Goal: Task Accomplishment & Management: Use online tool/utility

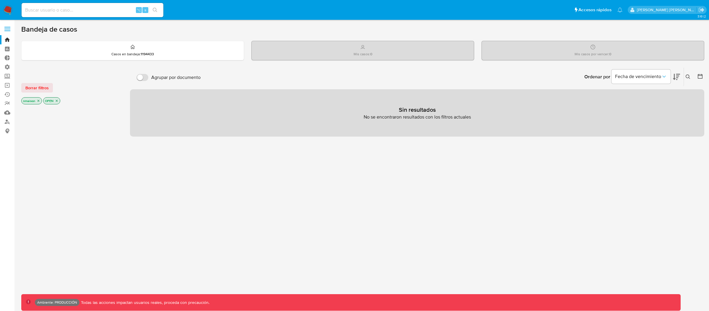
click at [8, 29] on label at bounding box center [7, 29] width 15 height 12
click at [0, 0] on input "checkbox" at bounding box center [0, 0] width 0 height 0
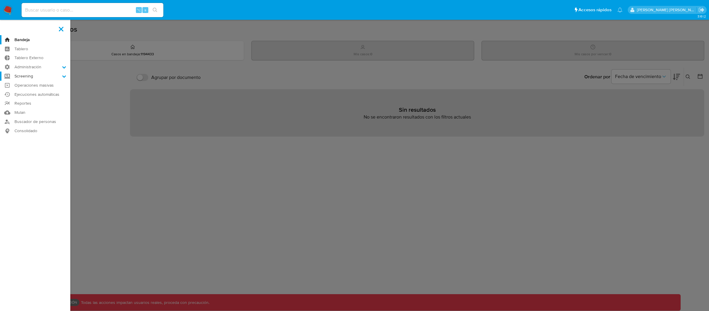
click at [47, 75] on label "Screening" at bounding box center [35, 76] width 70 height 9
click at [0, 0] on input "Screening" at bounding box center [0, 0] width 0 height 0
click at [47, 84] on link "Administrador de Listas" at bounding box center [35, 84] width 70 height 7
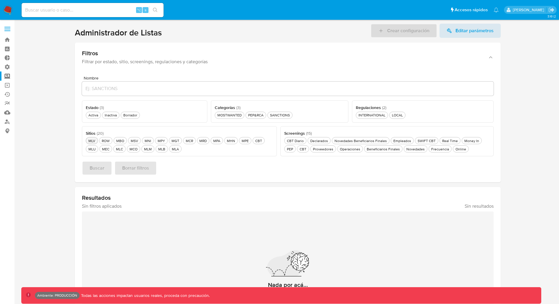
click at [93, 140] on div "MLV MLV" at bounding box center [91, 140] width 9 height 5
click at [294, 147] on div "PEP PEP" at bounding box center [290, 149] width 9 height 5
click at [95, 115] on div "Activa Activa" at bounding box center [93, 115] width 12 height 5
click at [95, 168] on span "Buscar" at bounding box center [97, 168] width 15 height 13
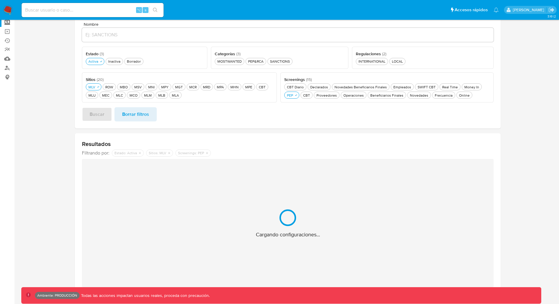
scroll to position [69, 0]
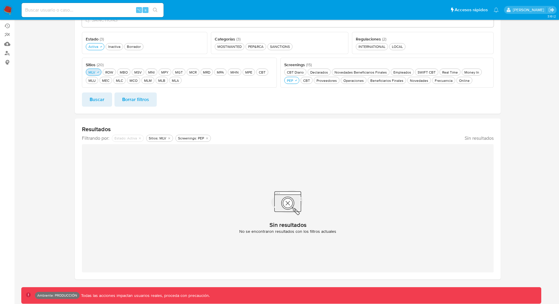
click at [94, 72] on div "MLV MLV" at bounding box center [91, 72] width 9 height 5
click at [171, 80] on div "MLA MLA" at bounding box center [175, 80] width 9 height 5
click at [98, 102] on span "Buscar" at bounding box center [97, 99] width 15 height 13
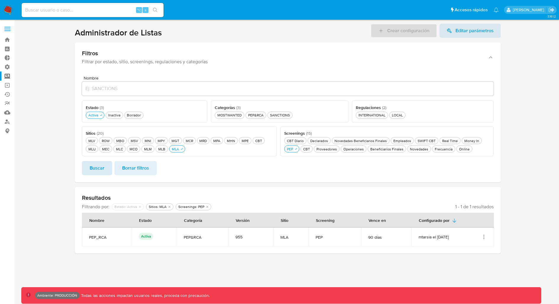
scroll to position [0, 0]
click at [485, 236] on icon "Acciones" at bounding box center [484, 237] width 6 height 6
click at [458, 251] on button "Ver detalles" at bounding box center [459, 251] width 53 height 16
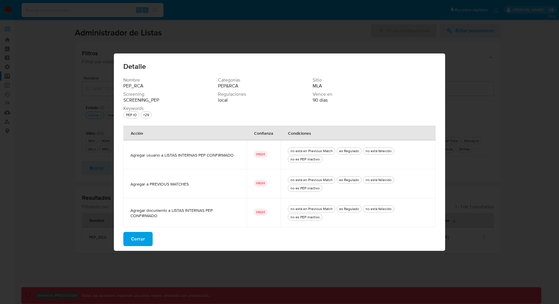
click at [141, 233] on span "Cerrar" at bounding box center [138, 239] width 14 height 13
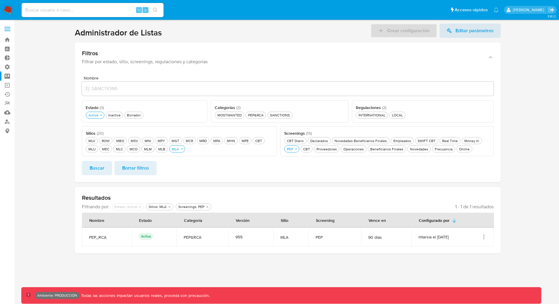
click at [484, 235] on icon "Acciones" at bounding box center [484, 237] width 6 height 6
click at [468, 245] on button "Ver detalles" at bounding box center [459, 251] width 53 height 16
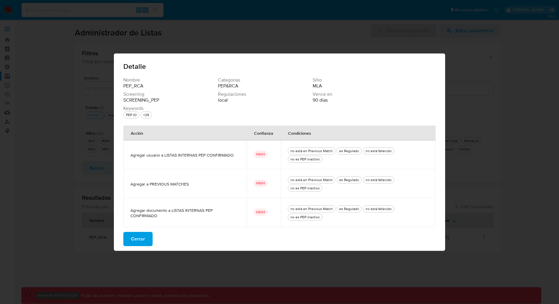
drag, startPoint x: 132, startPoint y: 163, endPoint x: 240, endPoint y: 161, distance: 108.2
click at [239, 158] on span "Agregar usuario a LISTAS INTERNAS PEP CONFIRMADO" at bounding box center [184, 155] width 109 height 5
drag, startPoint x: 157, startPoint y: 184, endPoint x: 187, endPoint y: 184, distance: 29.9
click at [187, 184] on span "Agregar a PREVIOUS MATCHES" at bounding box center [184, 184] width 109 height 5
drag, startPoint x: 242, startPoint y: 205, endPoint x: 178, endPoint y: 205, distance: 63.9
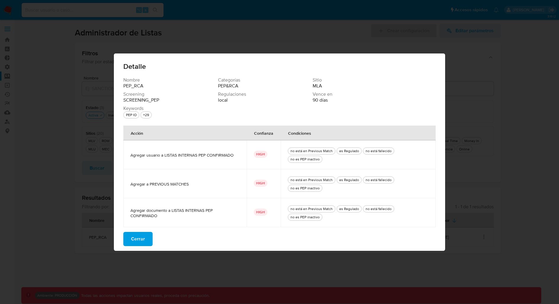
click at [178, 205] on td "Agregar documento a LISTAS INTERNAS PEP CONFIRMADO" at bounding box center [184, 212] width 123 height 29
drag, startPoint x: 145, startPoint y: 163, endPoint x: 163, endPoint y: 163, distance: 17.7
click at [163, 158] on span "Agregar usuario a LISTAS INTERNAS PEP CONFIRMADO" at bounding box center [184, 155] width 109 height 5
drag, startPoint x: 148, startPoint y: 205, endPoint x: 174, endPoint y: 204, distance: 25.7
click at [174, 208] on span "Agregar documento a LISTAS INTERNAS PEP CONFIRMADO" at bounding box center [184, 213] width 109 height 11
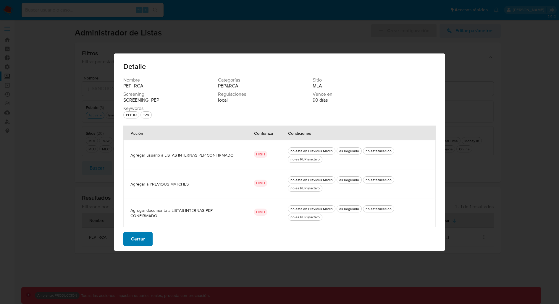
click at [144, 233] on span "Cerrar" at bounding box center [138, 239] width 14 height 13
